Goal: Task Accomplishment & Management: Complete application form

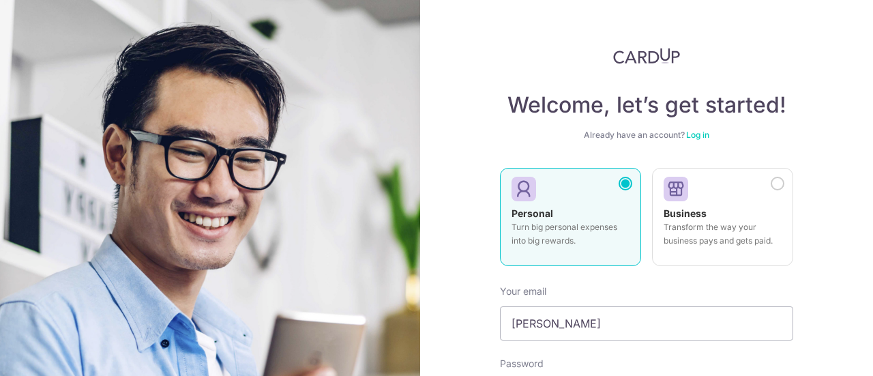
scroll to position [85, 0]
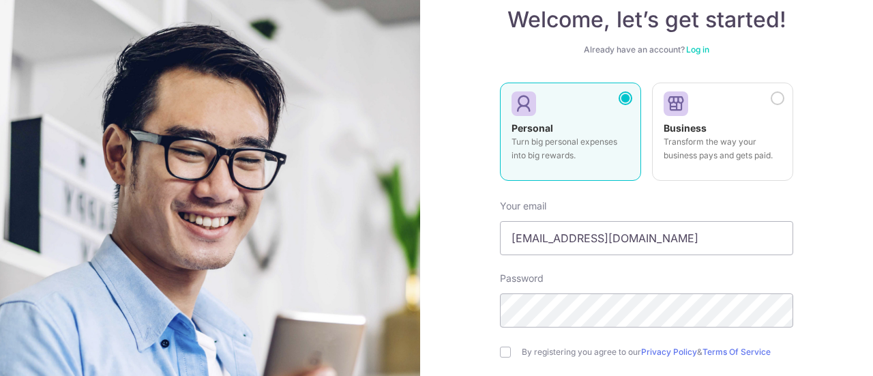
type input "[EMAIL_ADDRESS][DOMAIN_NAME]"
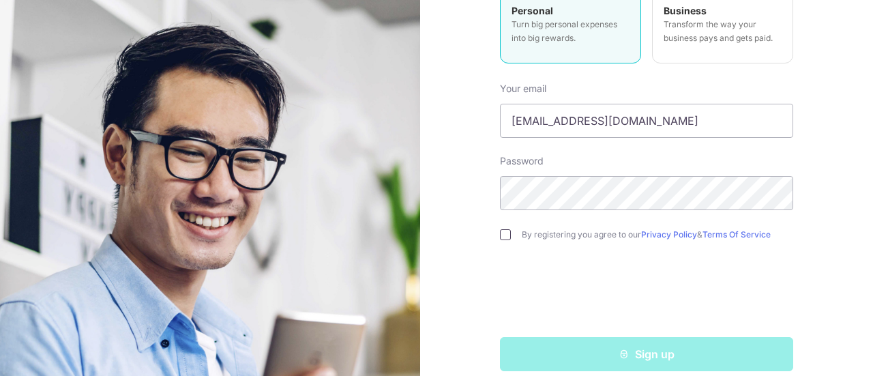
click at [502, 237] on input "checkbox" at bounding box center [505, 234] width 11 height 11
checkbox input "true"
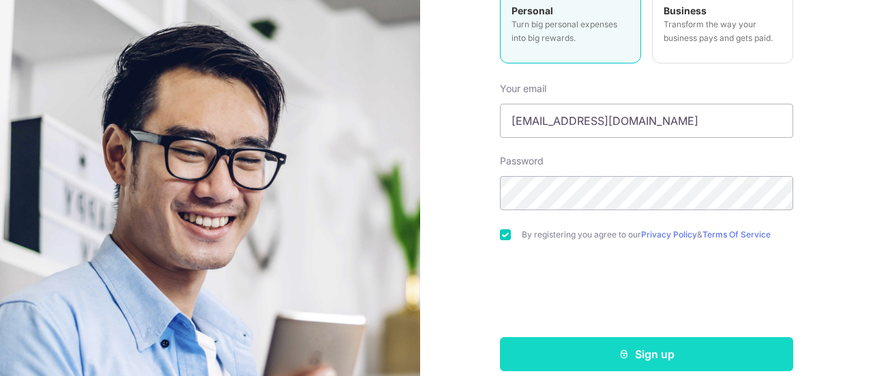
click at [641, 362] on button "Sign up" at bounding box center [646, 354] width 293 height 34
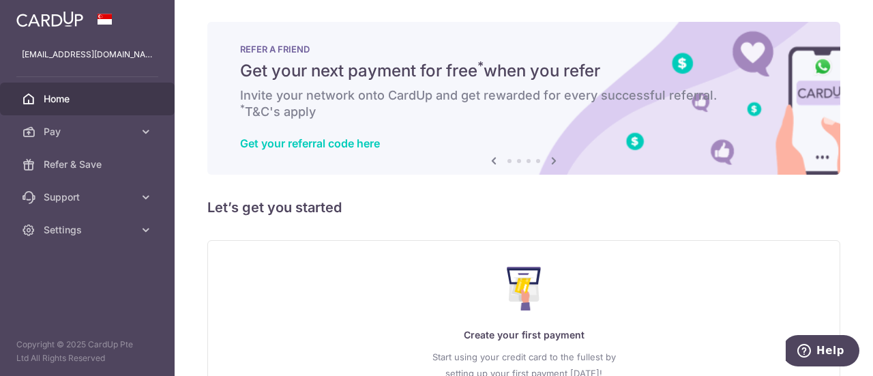
scroll to position [121, 0]
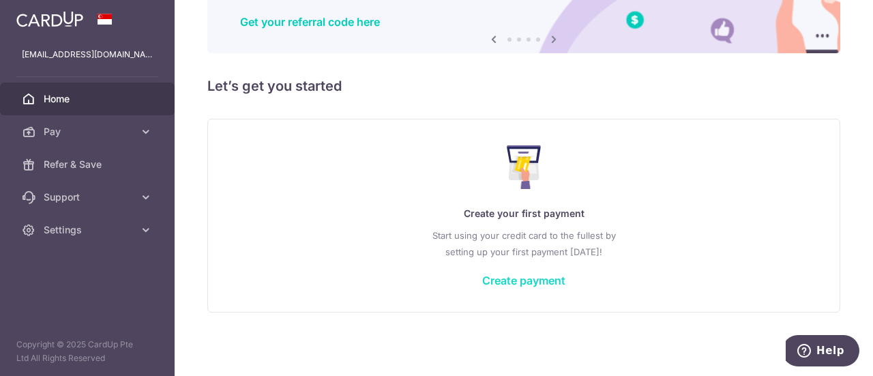
click at [525, 282] on link "Create payment" at bounding box center [523, 281] width 83 height 14
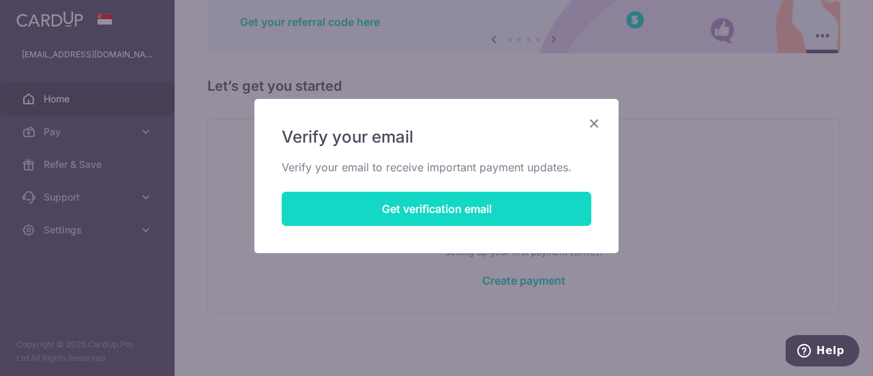
click at [475, 212] on button "Get verification email" at bounding box center [437, 209] width 310 height 34
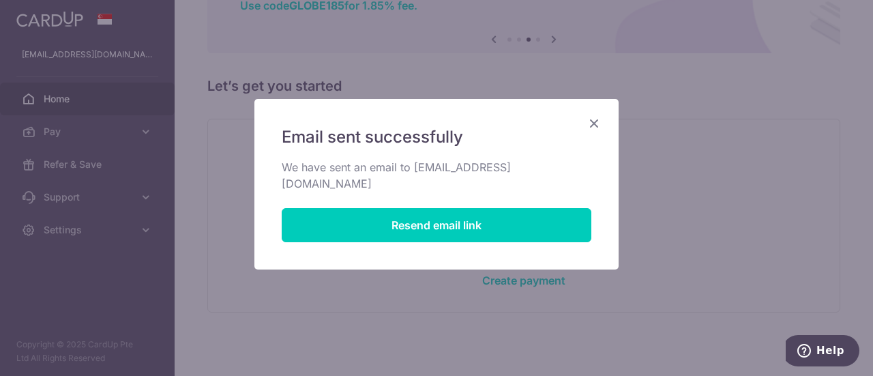
click at [594, 126] on icon "Close" at bounding box center [594, 123] width 16 height 17
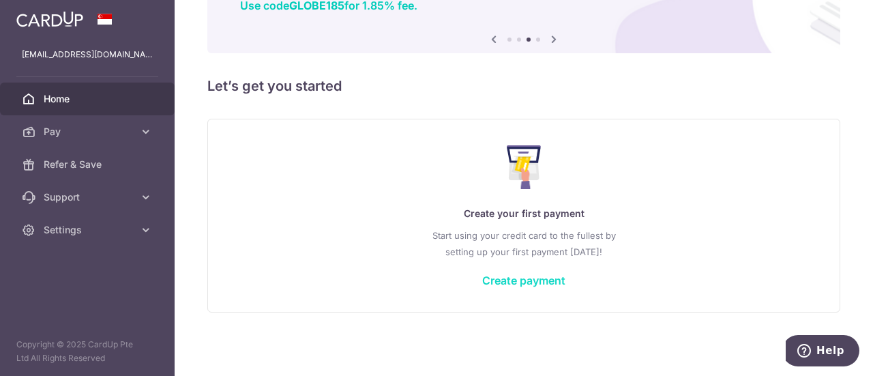
click at [529, 279] on link "Create payment" at bounding box center [523, 281] width 83 height 14
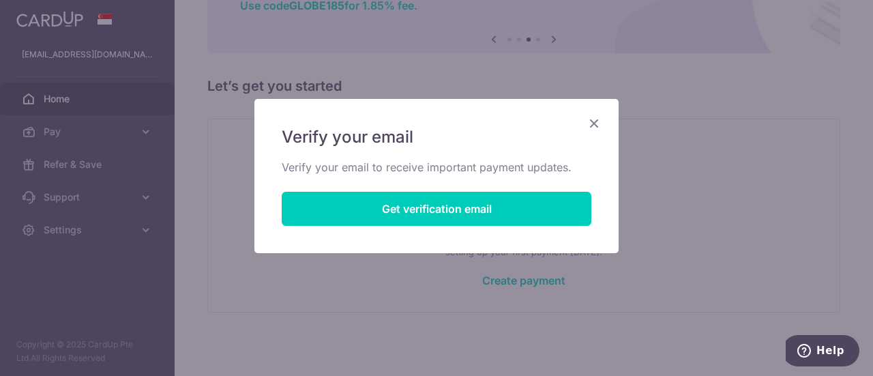
click at [595, 122] on icon "Close" at bounding box center [594, 123] width 16 height 17
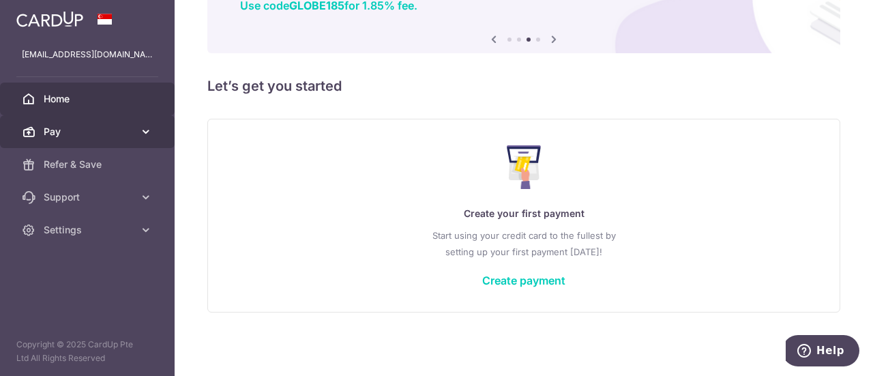
click at [121, 125] on span "Pay" at bounding box center [89, 132] width 90 height 14
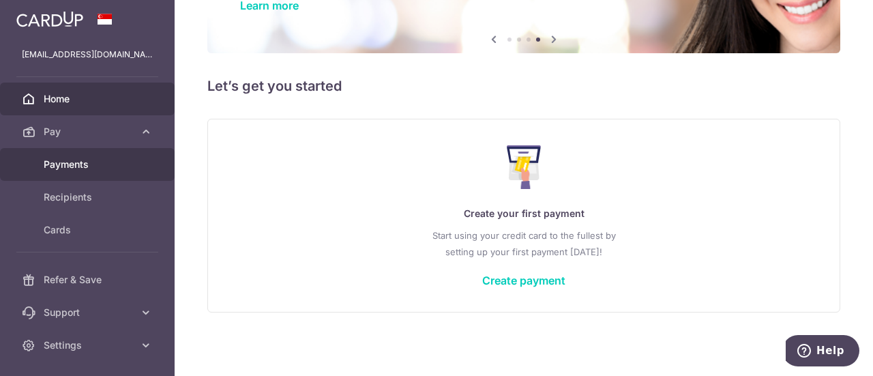
click at [93, 160] on span "Payments" at bounding box center [89, 165] width 90 height 14
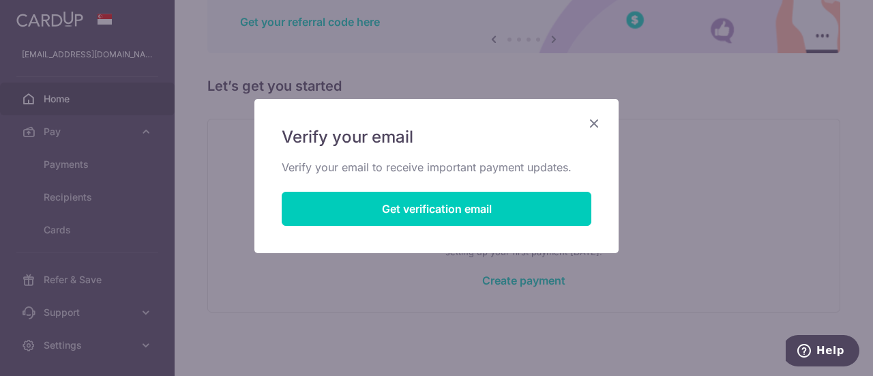
click at [590, 119] on icon "Close" at bounding box center [594, 123] width 16 height 17
